Goal: Information Seeking & Learning: Learn about a topic

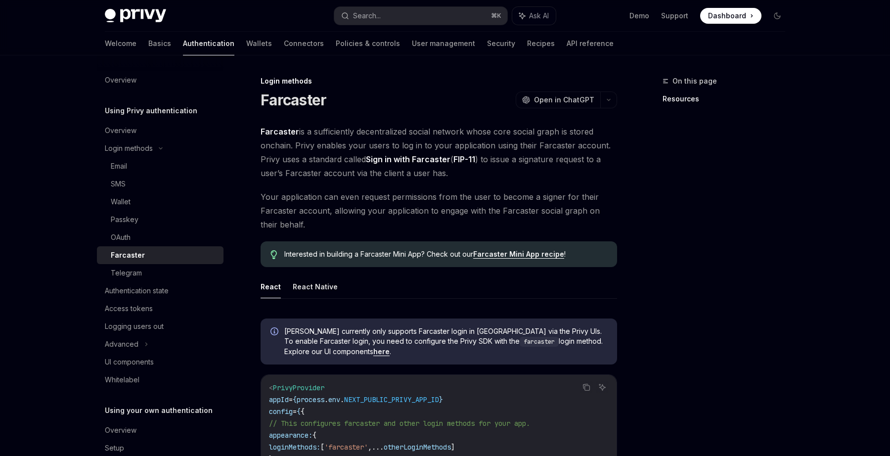
click at [329, 147] on span "Farcaster is a sufficiently decentralized social network whose core social grap…" at bounding box center [438, 152] width 356 height 55
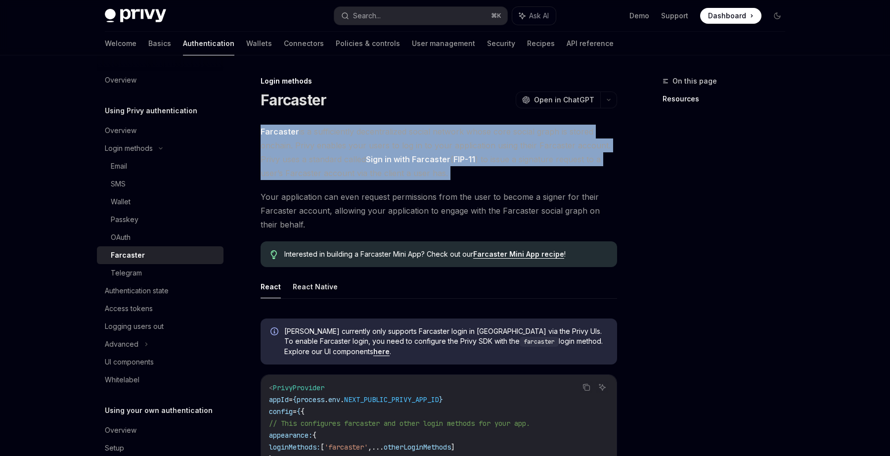
click at [329, 147] on span "Farcaster is a sufficiently decentralized social network whose core social grap…" at bounding box center [438, 152] width 356 height 55
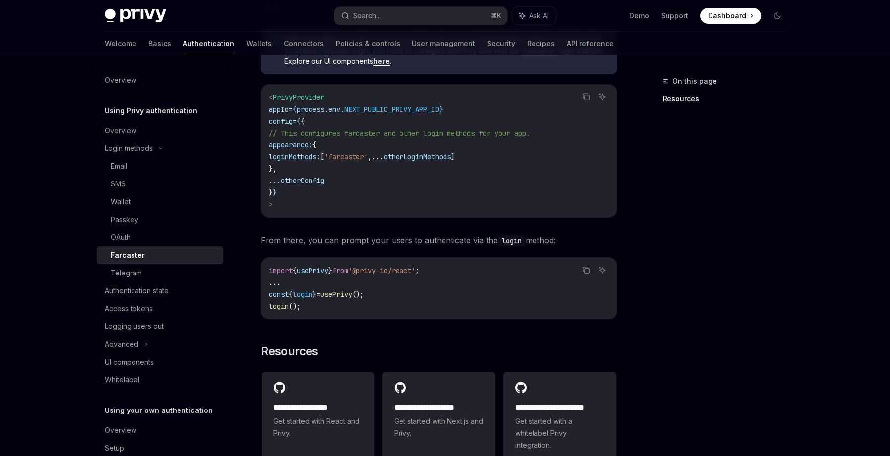
scroll to position [165, 0]
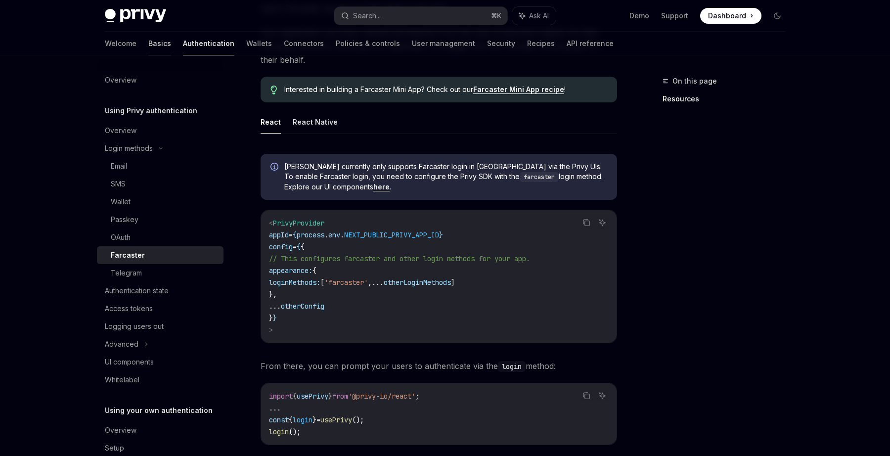
click at [148, 48] on link "Basics" at bounding box center [159, 44] width 23 height 24
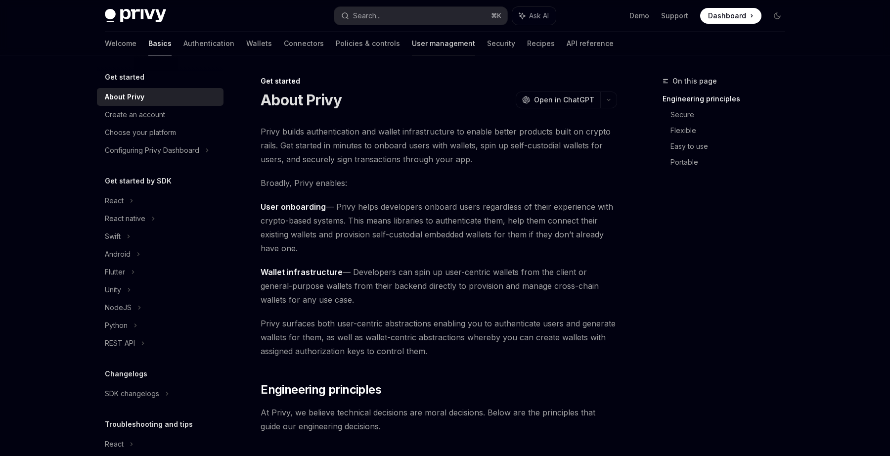
click at [412, 42] on link "User management" at bounding box center [443, 44] width 63 height 24
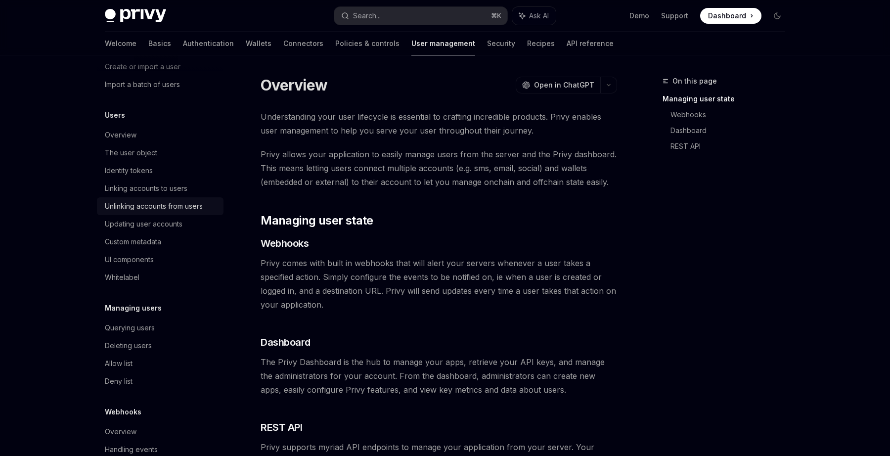
scroll to position [87, 0]
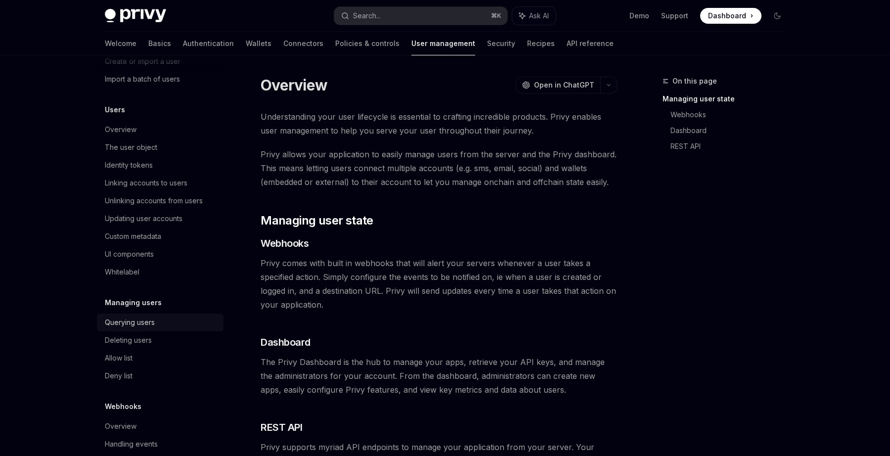
click at [149, 324] on div "Querying users" at bounding box center [130, 322] width 50 height 12
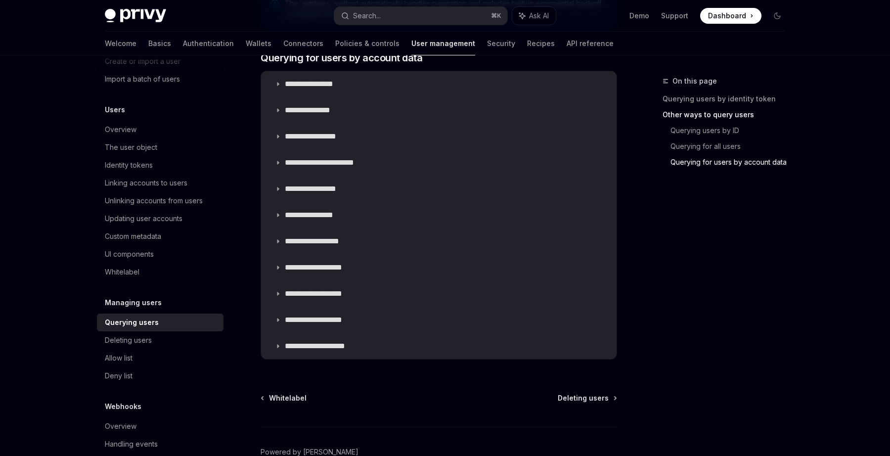
scroll to position [634, 0]
click at [357, 213] on summary "**********" at bounding box center [438, 216] width 355 height 26
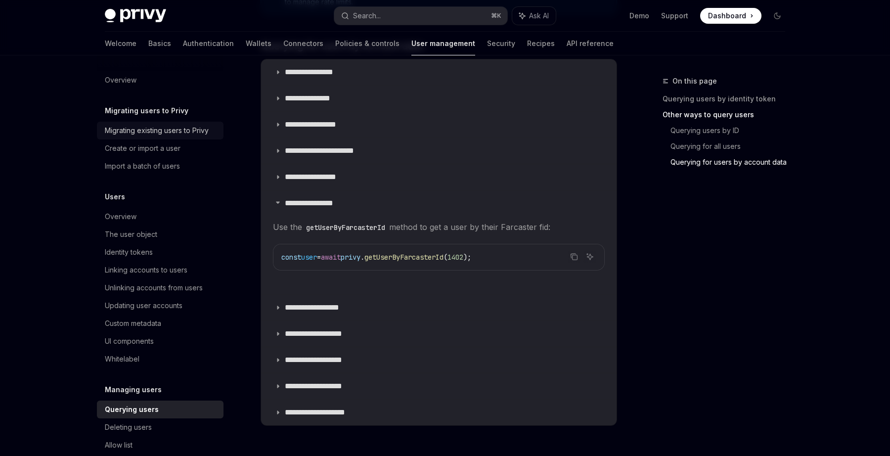
click at [167, 133] on div "Migrating existing users to Privy" at bounding box center [157, 131] width 104 height 12
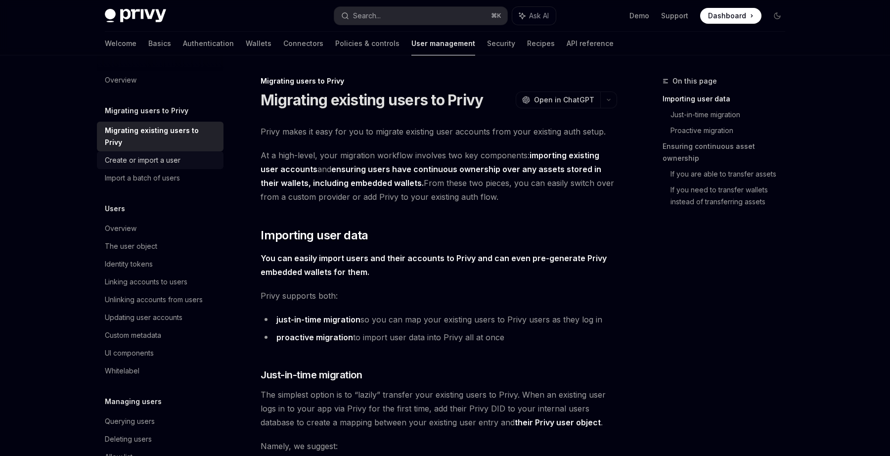
click at [168, 154] on div "Create or import a user" at bounding box center [143, 160] width 76 height 12
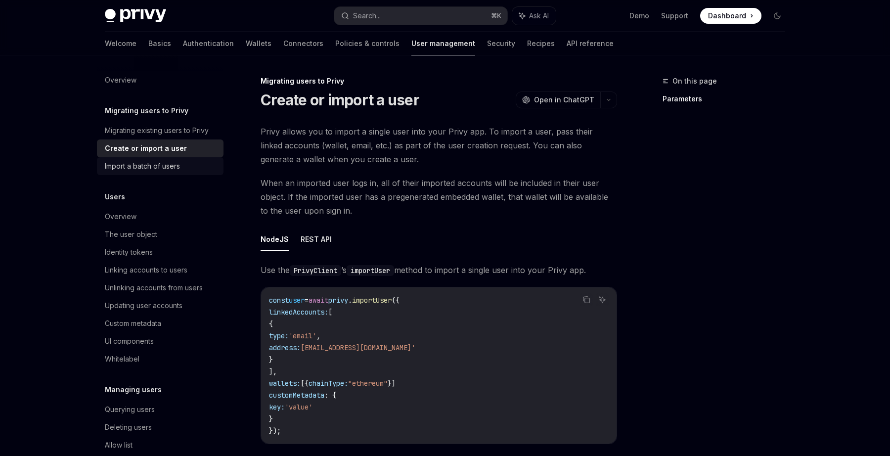
click at [166, 165] on div "Import a batch of users" at bounding box center [142, 166] width 75 height 12
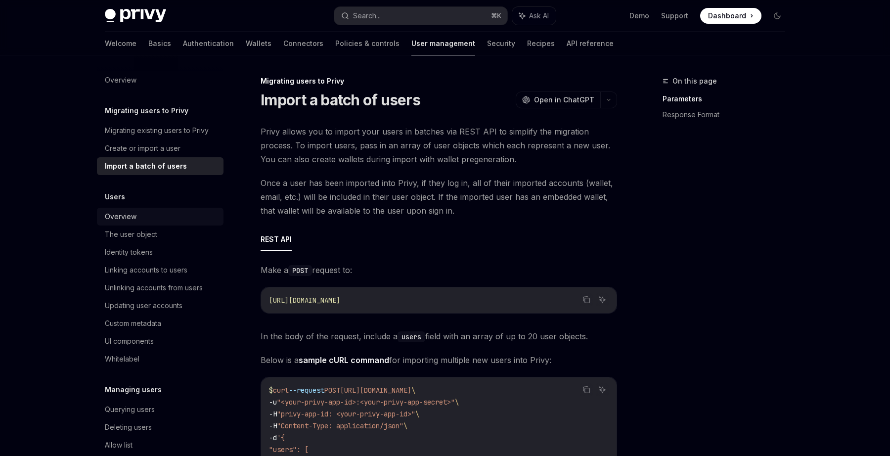
click at [163, 212] on div "Overview" at bounding box center [161, 217] width 113 height 12
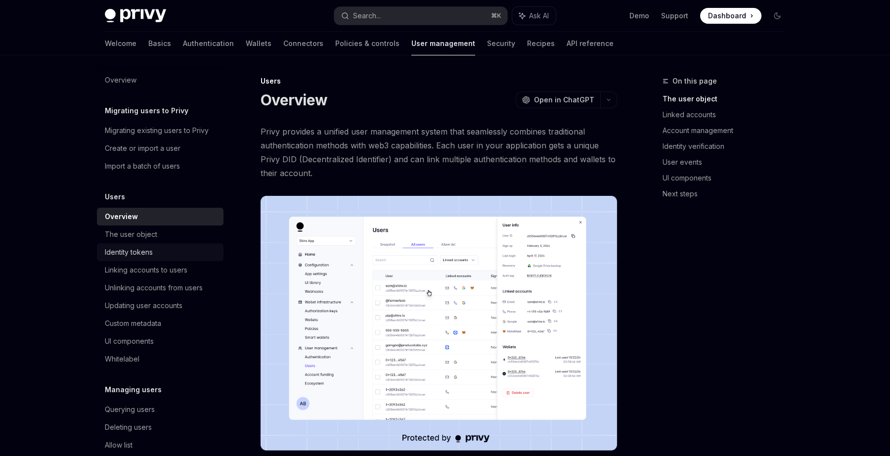
click at [169, 251] on div "Identity tokens" at bounding box center [161, 252] width 113 height 12
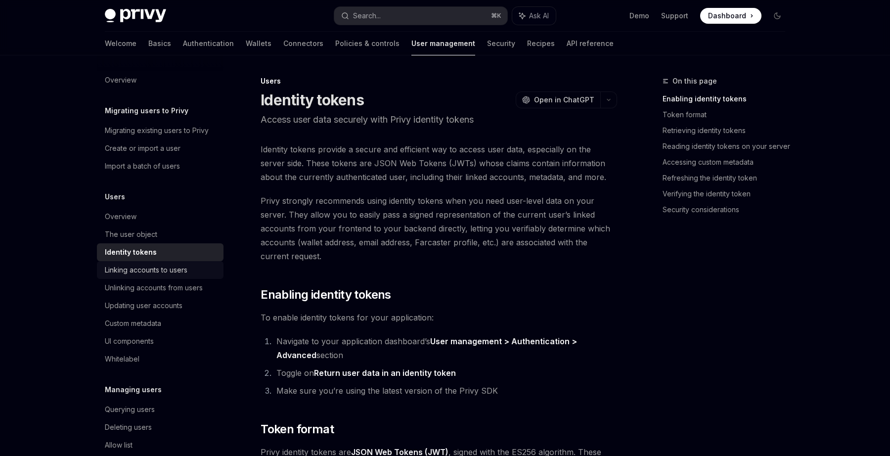
click at [172, 272] on div "Linking accounts to users" at bounding box center [146, 270] width 83 height 12
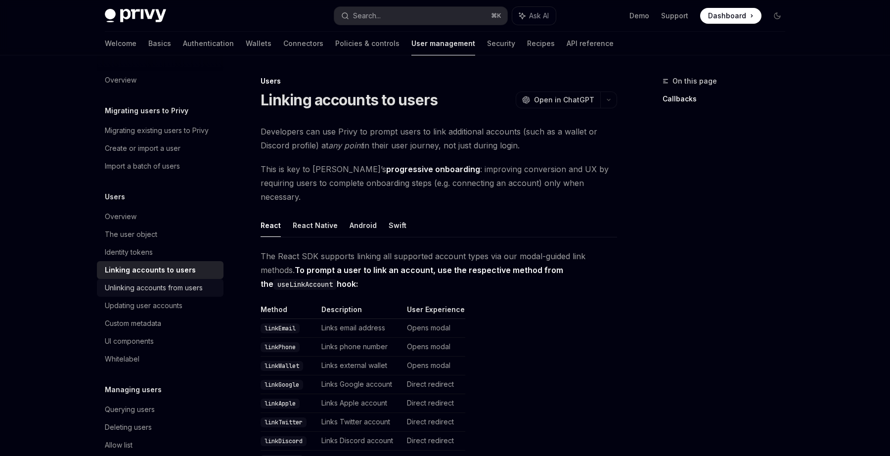
click at [175, 295] on link "Unlinking accounts from users" at bounding box center [160, 288] width 127 height 18
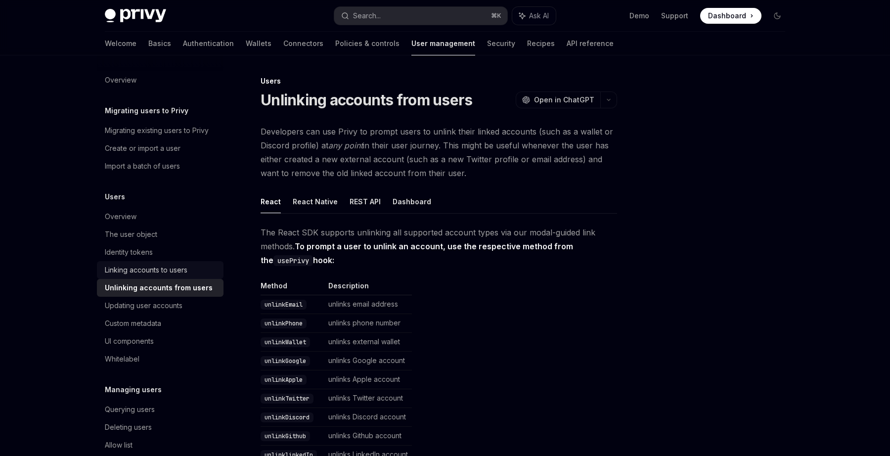
click at [174, 268] on div "Linking accounts to users" at bounding box center [146, 270] width 83 height 12
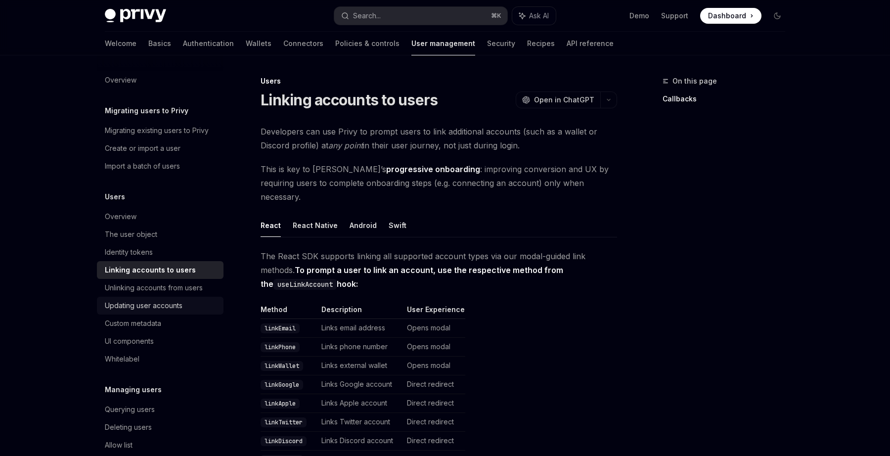
click at [173, 299] on link "Updating user accounts" at bounding box center [160, 306] width 127 height 18
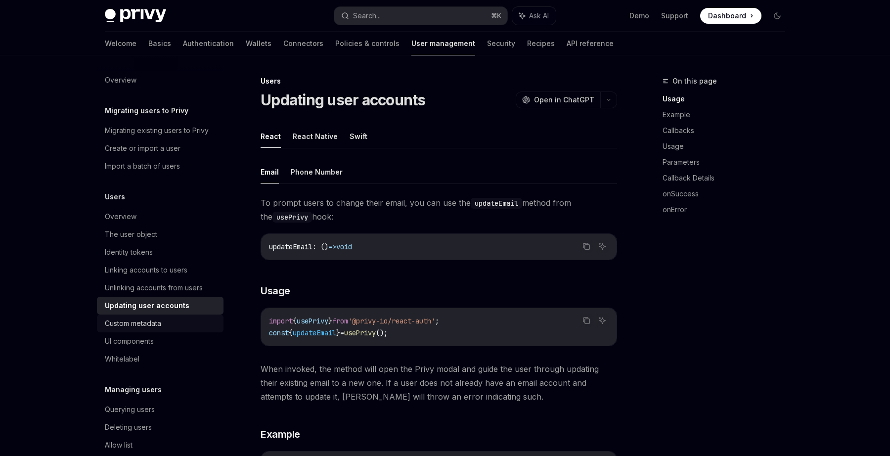
click at [170, 325] on div "Custom metadata" at bounding box center [161, 323] width 113 height 12
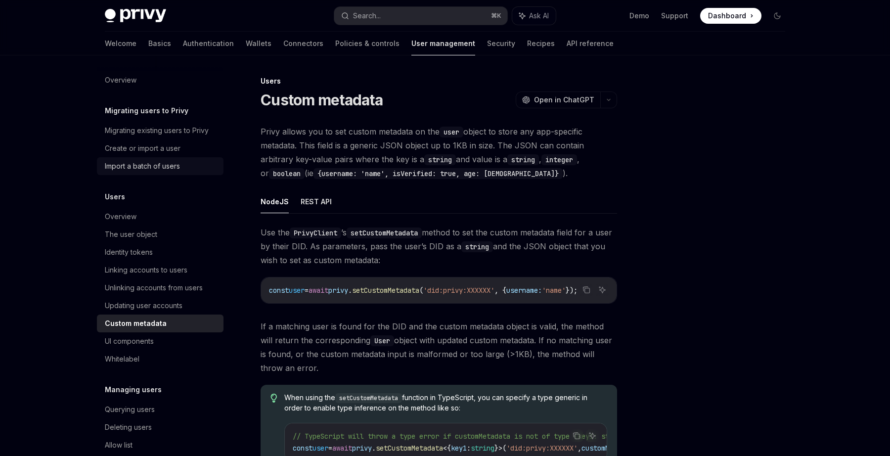
click at [173, 164] on div "Import a batch of users" at bounding box center [142, 166] width 75 height 12
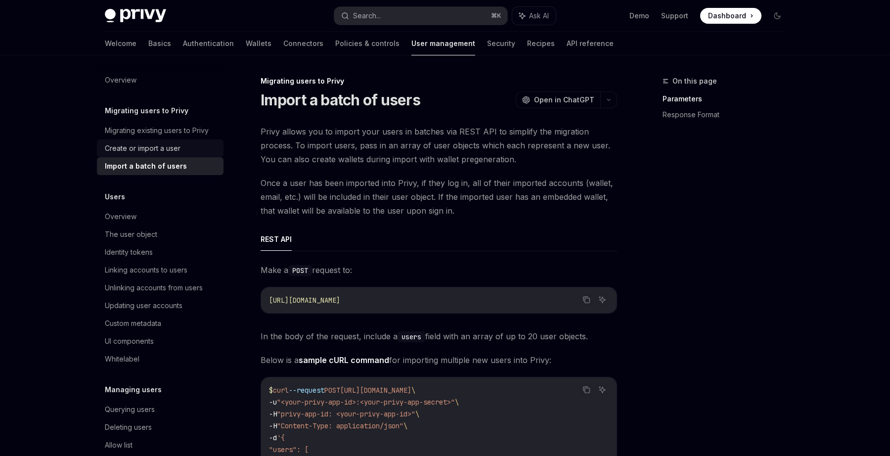
click at [177, 140] on link "Create or import a user" at bounding box center [160, 148] width 127 height 18
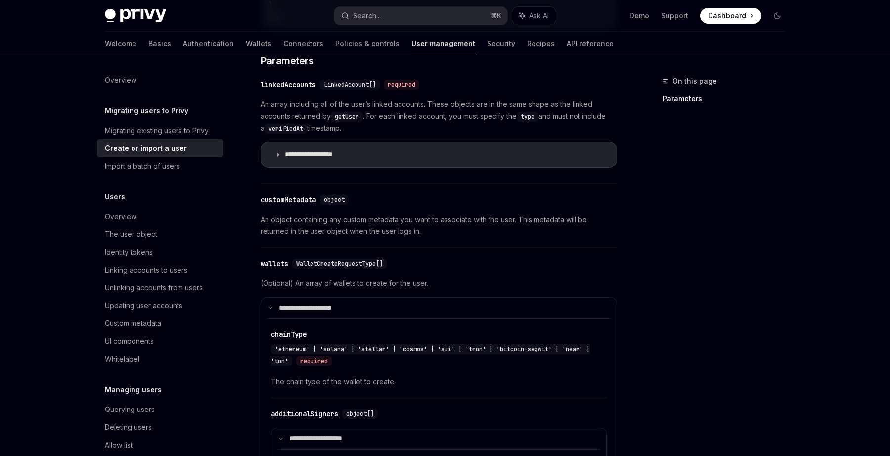
scroll to position [408, 0]
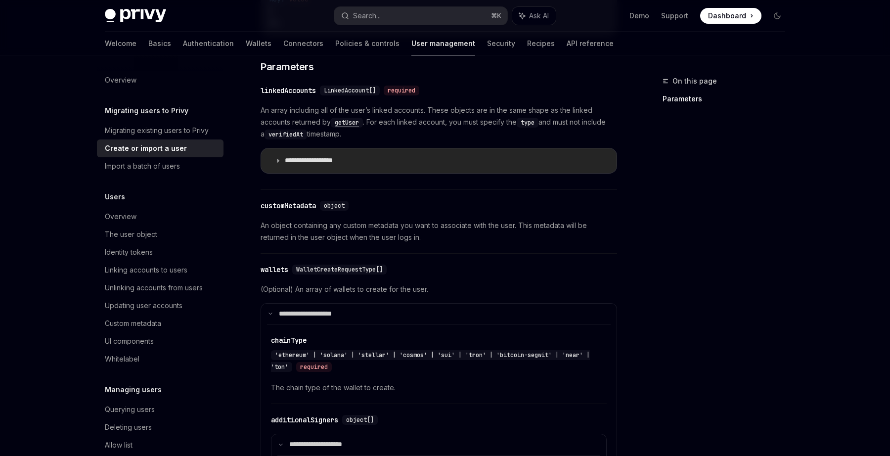
click at [308, 159] on p "**********" at bounding box center [320, 160] width 70 height 9
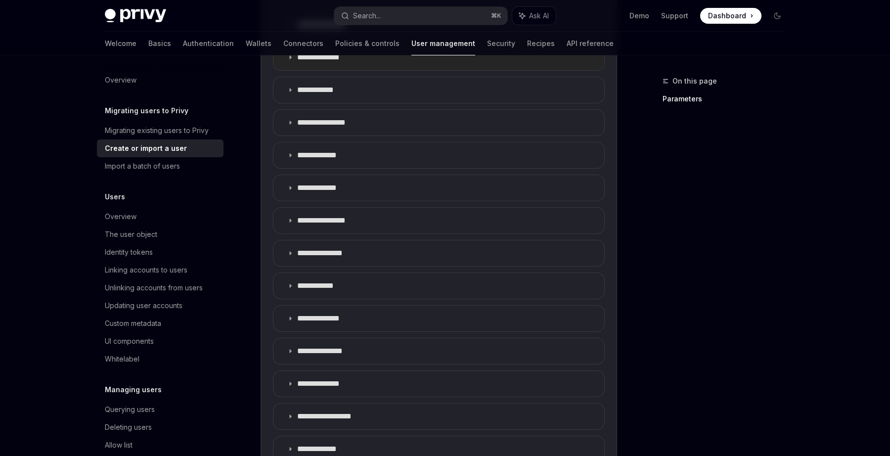
scroll to position [614, 0]
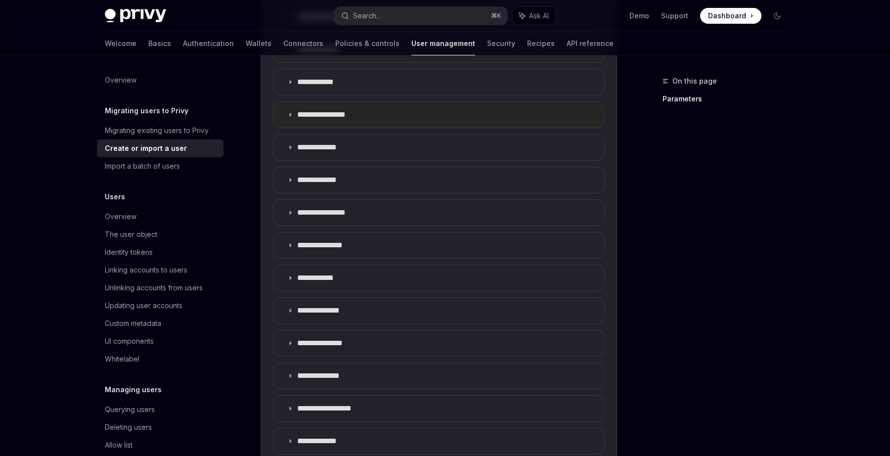
click at [341, 127] on summary "**********" at bounding box center [438, 115] width 331 height 26
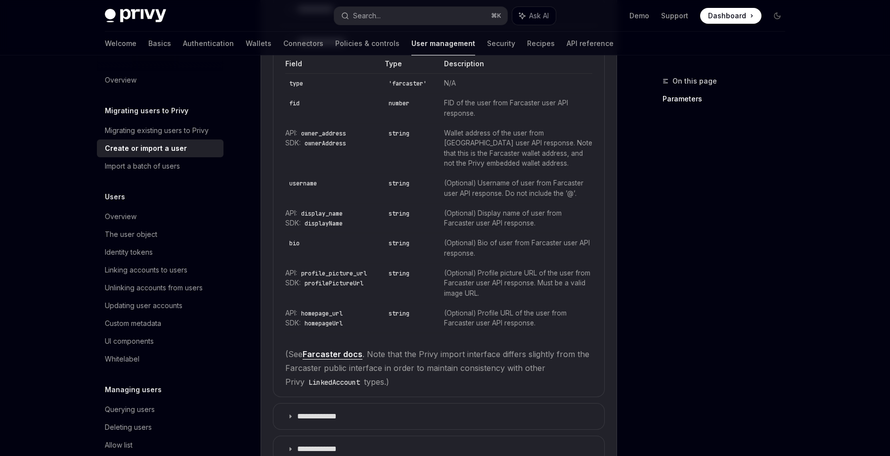
scroll to position [689, 0]
click at [328, 357] on link "Farcaster docs" at bounding box center [332, 351] width 60 height 10
click at [127, 234] on div "The user object" at bounding box center [131, 234] width 52 height 12
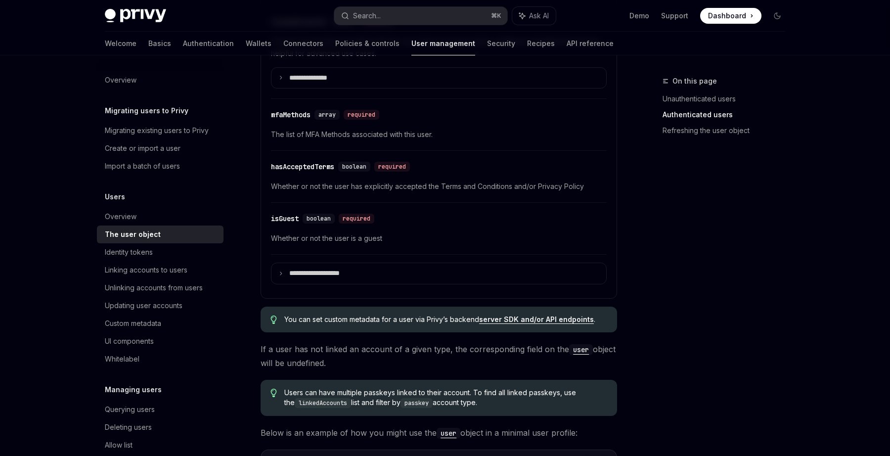
scroll to position [507, 0]
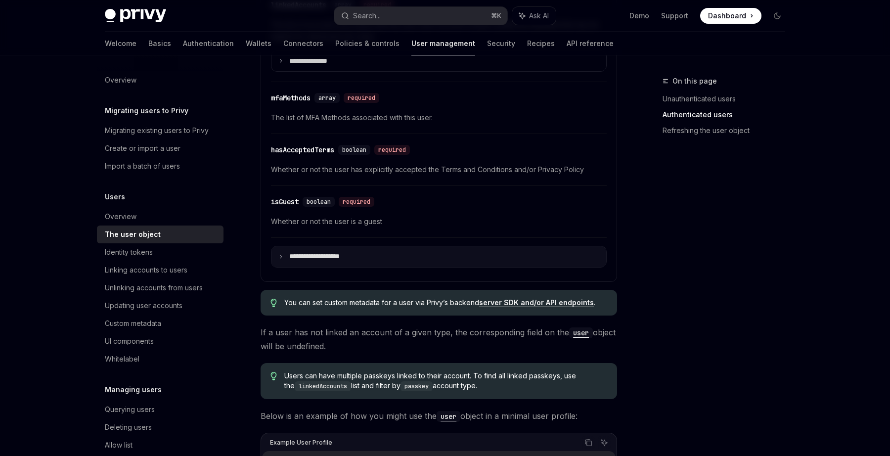
click at [297, 254] on p "**********" at bounding box center [322, 256] width 67 height 9
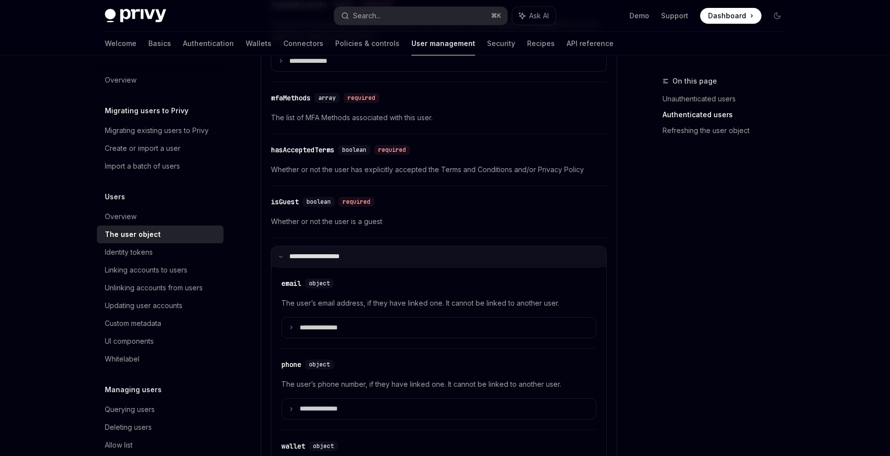
click at [300, 259] on p "**********" at bounding box center [321, 256] width 64 height 9
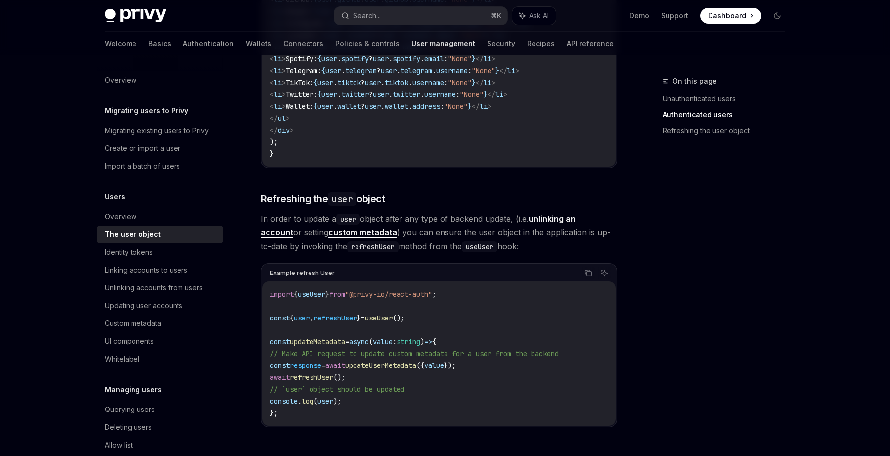
scroll to position [1322, 0]
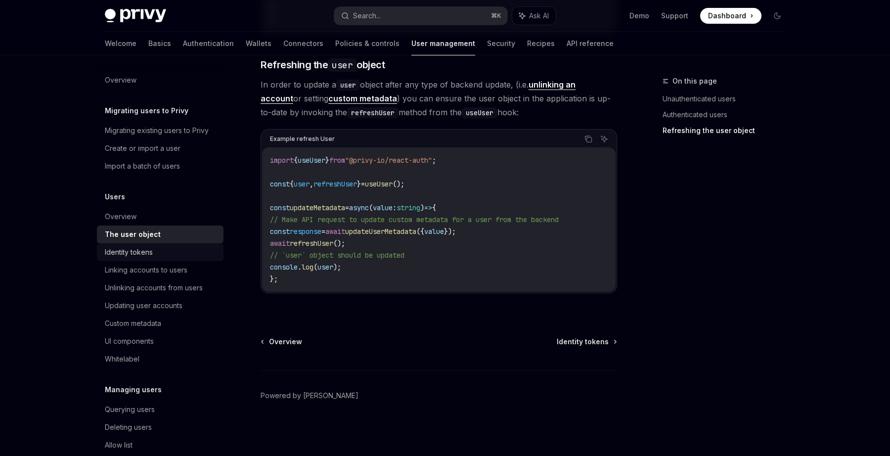
click at [183, 244] on link "Identity tokens" at bounding box center [160, 252] width 127 height 18
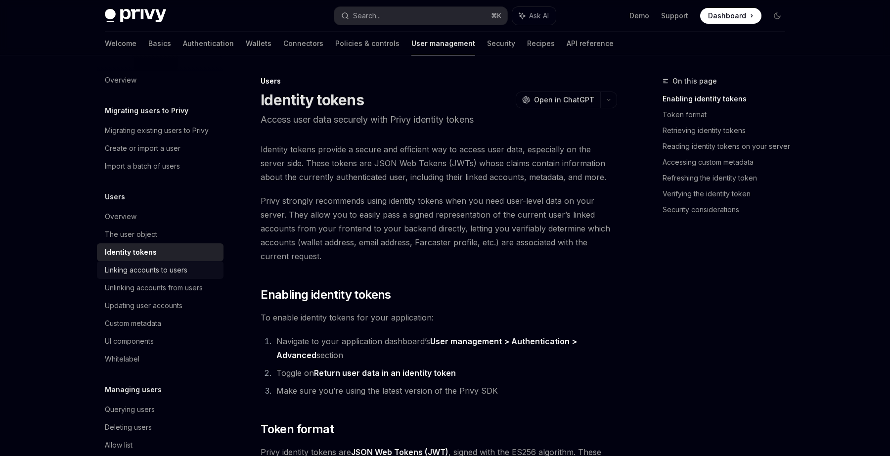
click at [176, 275] on div "Linking accounts to users" at bounding box center [146, 270] width 83 height 12
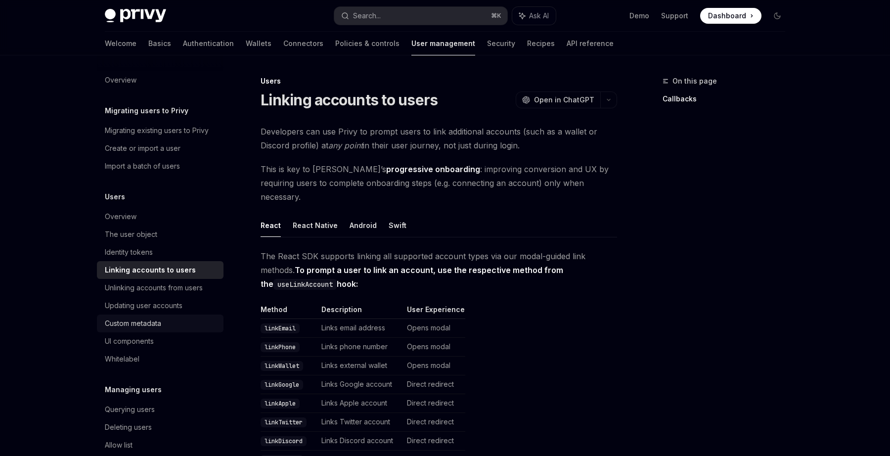
click at [168, 318] on div "Custom metadata" at bounding box center [161, 323] width 113 height 12
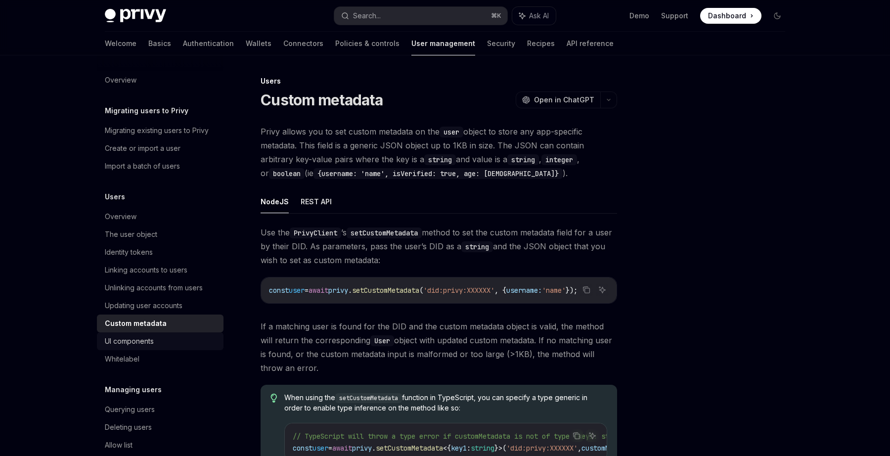
click at [164, 343] on div "UI components" at bounding box center [161, 341] width 113 height 12
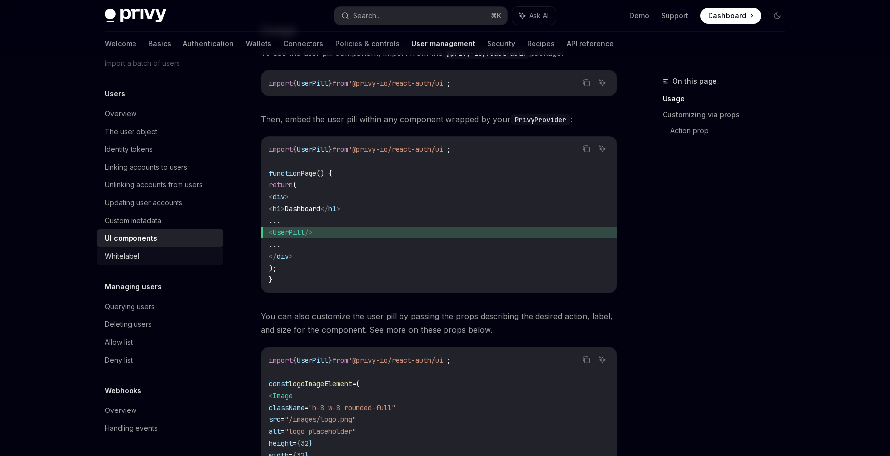
scroll to position [491, 0]
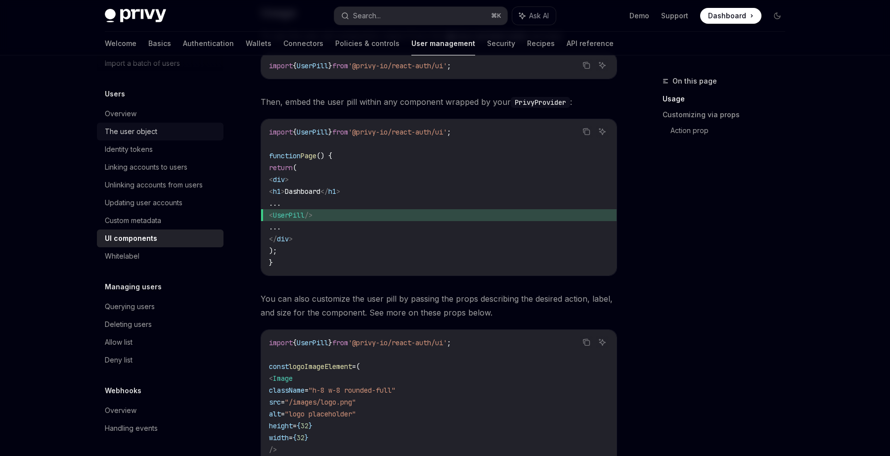
click at [175, 131] on div "The user object" at bounding box center [161, 132] width 113 height 12
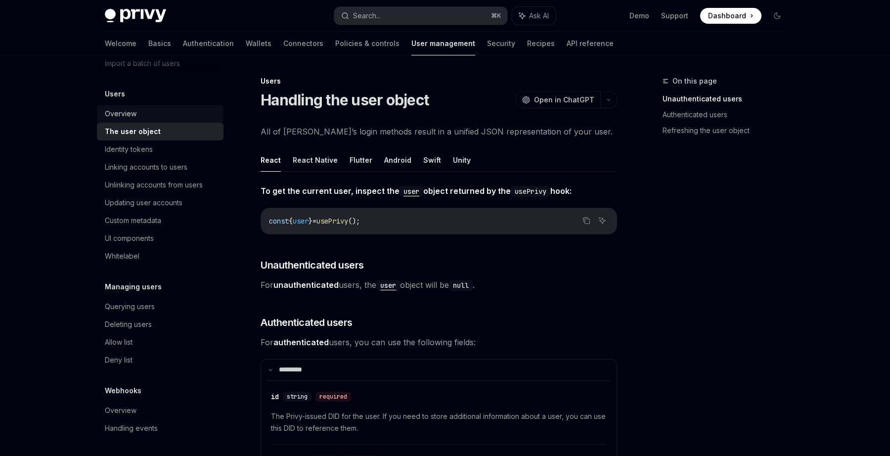
click at [170, 121] on link "Overview" at bounding box center [160, 114] width 127 height 18
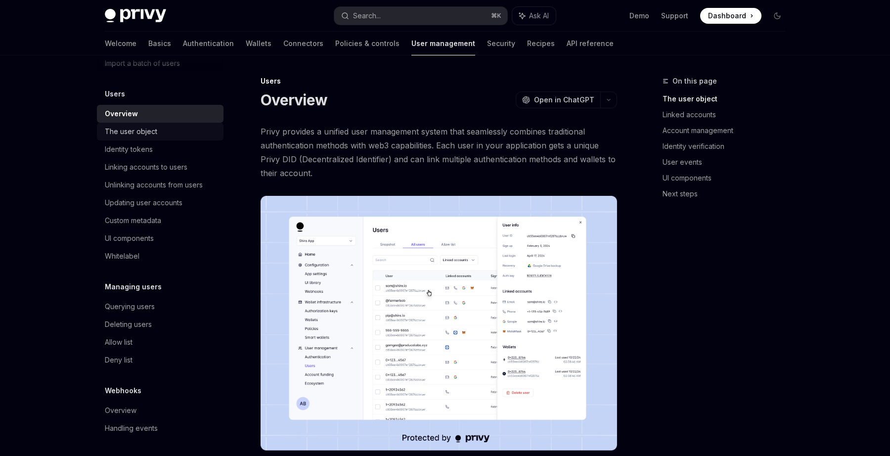
click at [204, 129] on div "The user object" at bounding box center [161, 132] width 113 height 12
type textarea "*"
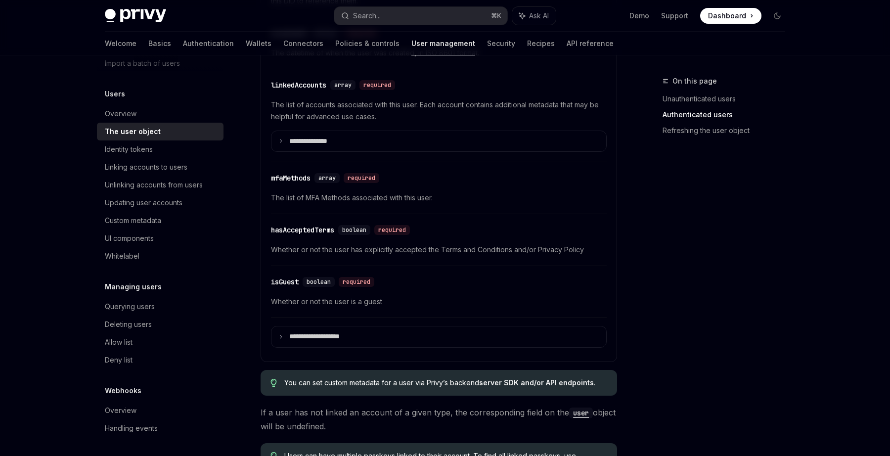
scroll to position [425, 0]
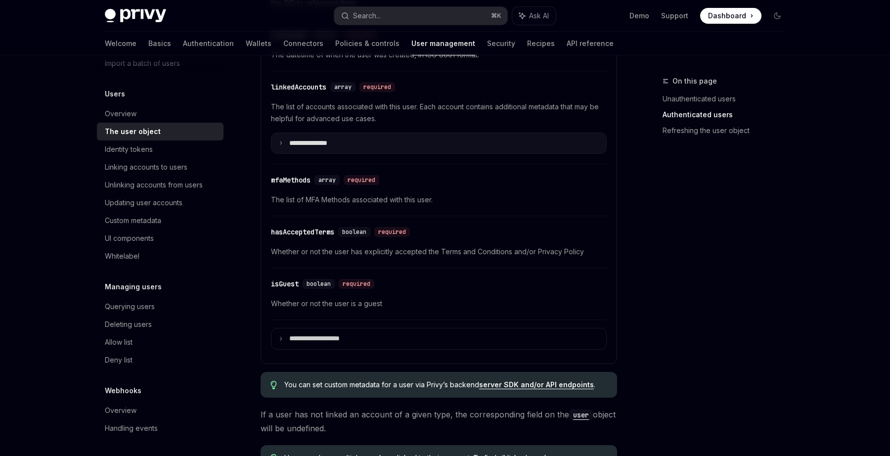
click at [331, 150] on summary "**********" at bounding box center [438, 143] width 335 height 21
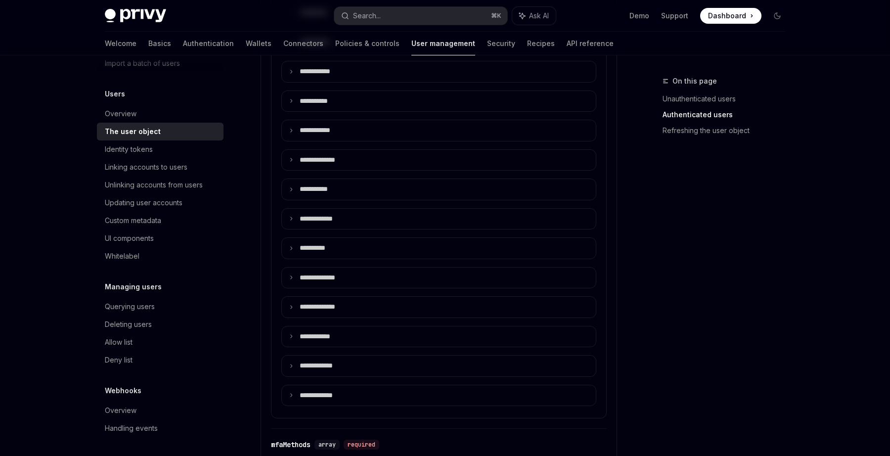
scroll to position [707, 0]
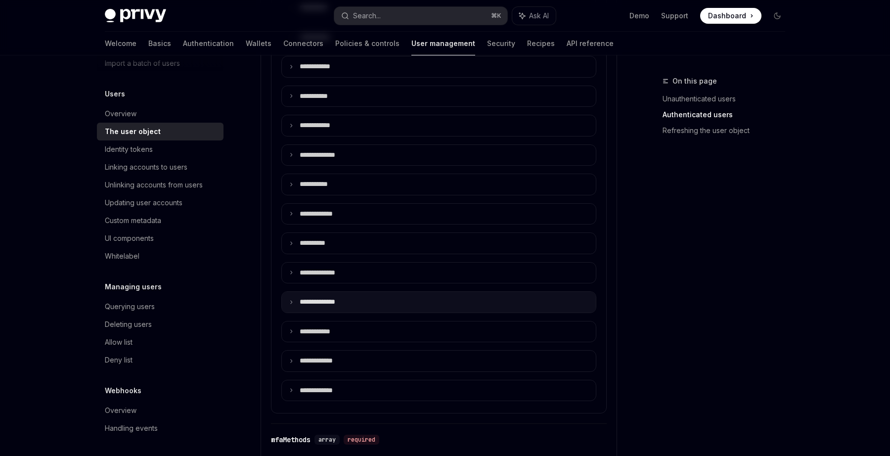
click at [358, 310] on summary "**** *********" at bounding box center [439, 302] width 314 height 21
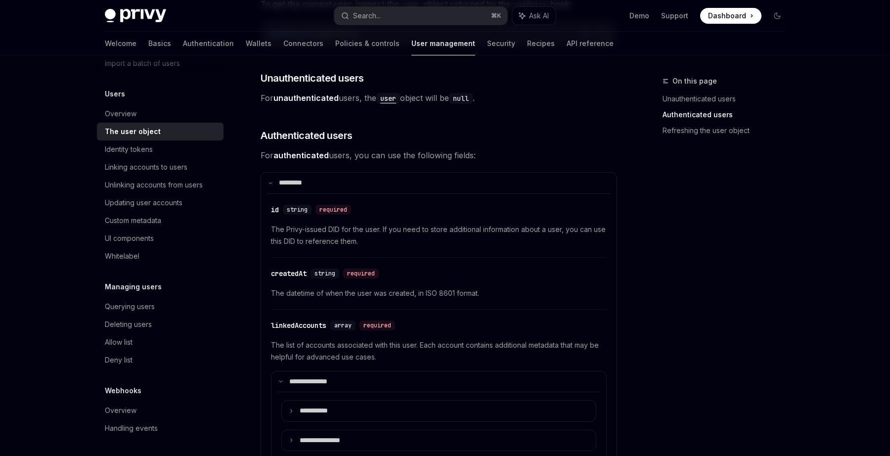
scroll to position [0, 0]
